Goal: Task Accomplishment & Management: Manage account settings

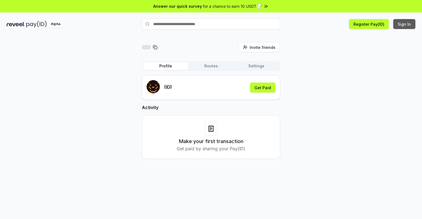
click at [404, 24] on button "Sign In" at bounding box center [404, 24] width 22 height 10
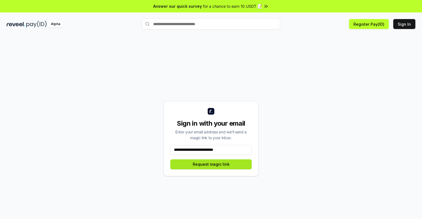
type input "**********"
click at [211, 164] on button "Request magic link" at bounding box center [210, 165] width 81 height 10
